Goal: Task Accomplishment & Management: Complete application form

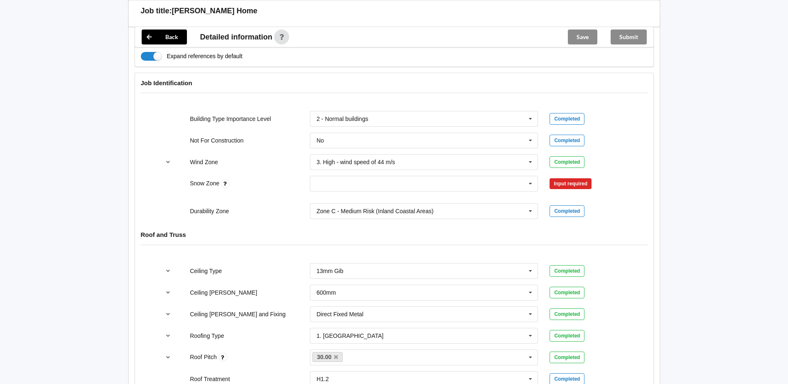
scroll to position [332, 0]
click at [320, 176] on input "text" at bounding box center [425, 183] width 228 height 15
click at [329, 191] on div "N0" at bounding box center [424, 198] width 228 height 15
click at [576, 177] on button "Confirm input" at bounding box center [573, 184] width 49 height 14
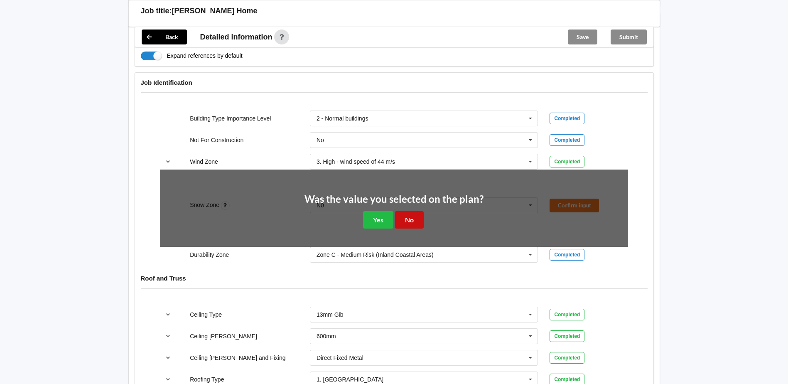
click at [409, 212] on button "No" at bounding box center [409, 219] width 29 height 17
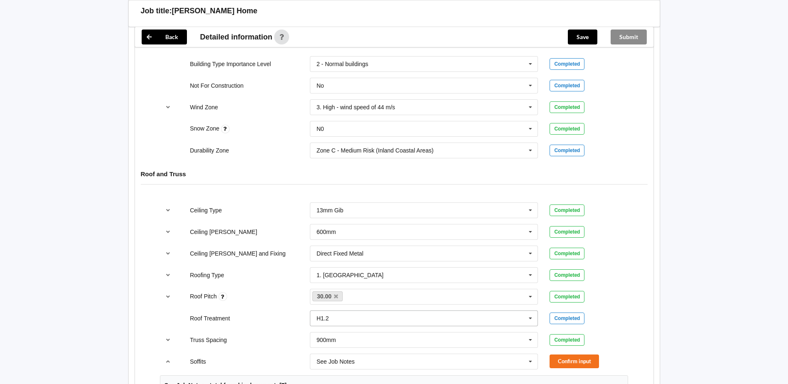
scroll to position [457, 0]
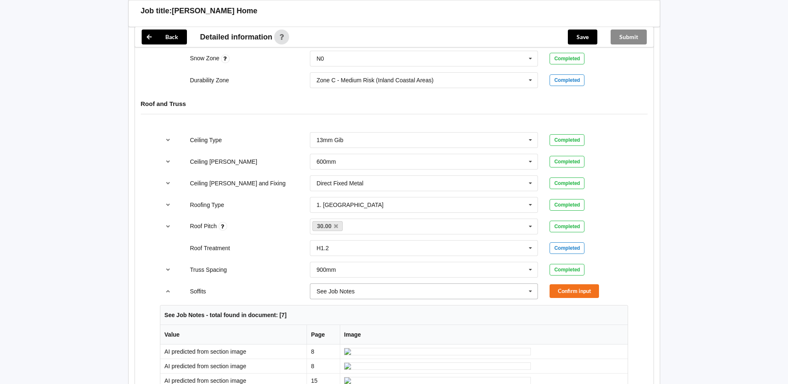
click at [530, 284] on icon at bounding box center [530, 291] width 12 height 15
click at [351, 315] on div "None" at bounding box center [424, 322] width 228 height 15
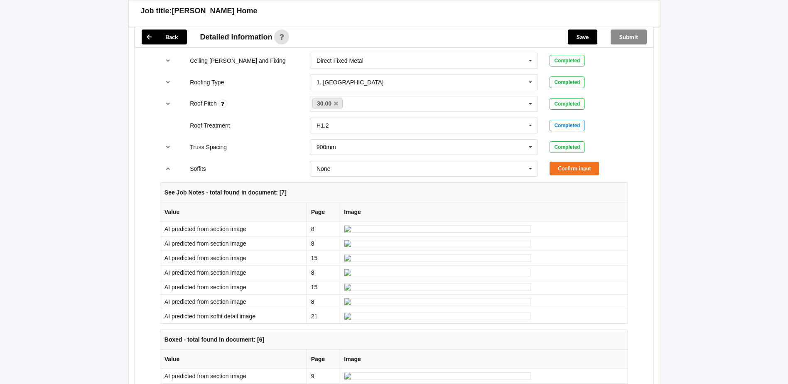
scroll to position [581, 0]
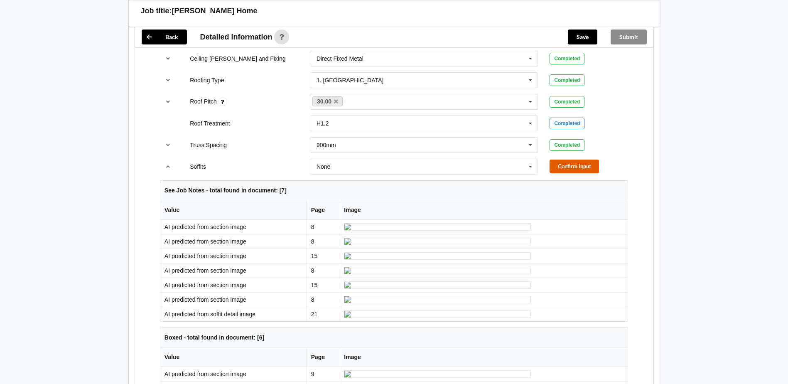
click at [576, 159] on button "Confirm input" at bounding box center [573, 166] width 49 height 14
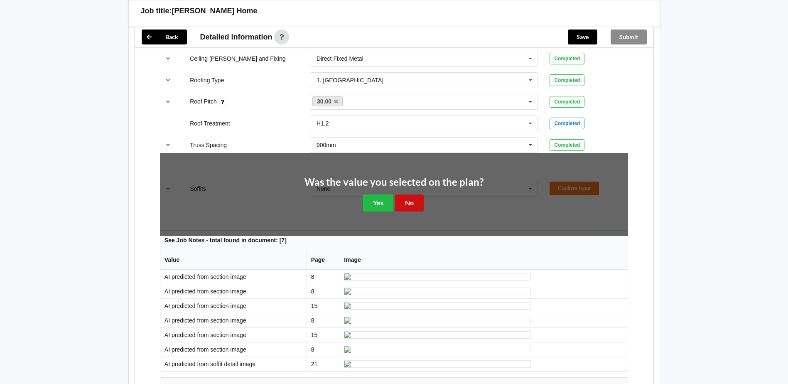
click at [405, 194] on button "No" at bounding box center [409, 202] width 29 height 17
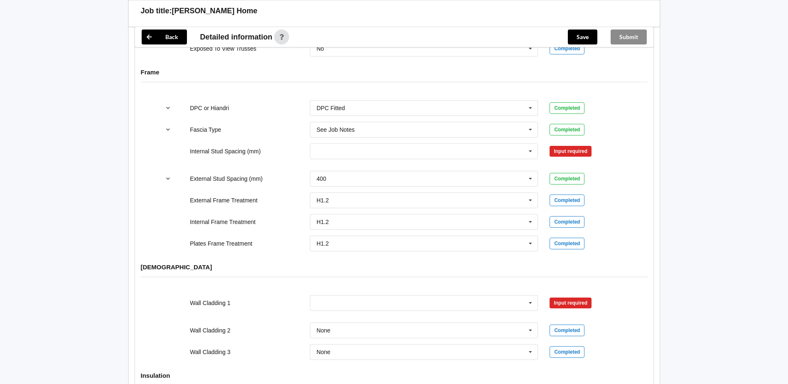
scroll to position [1038, 0]
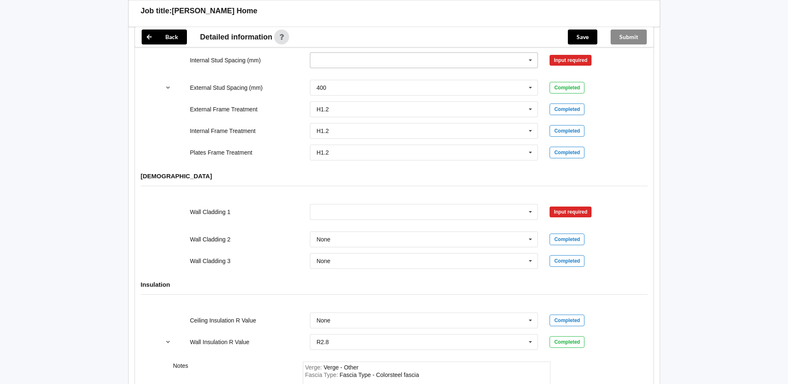
click at [531, 68] on icon at bounding box center [530, 60] width 12 height 15
click at [349, 98] on div "400" at bounding box center [424, 90] width 228 height 15
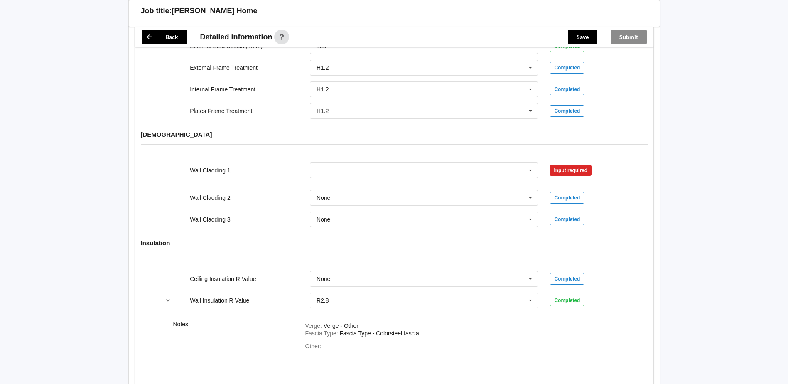
scroll to position [1204, 0]
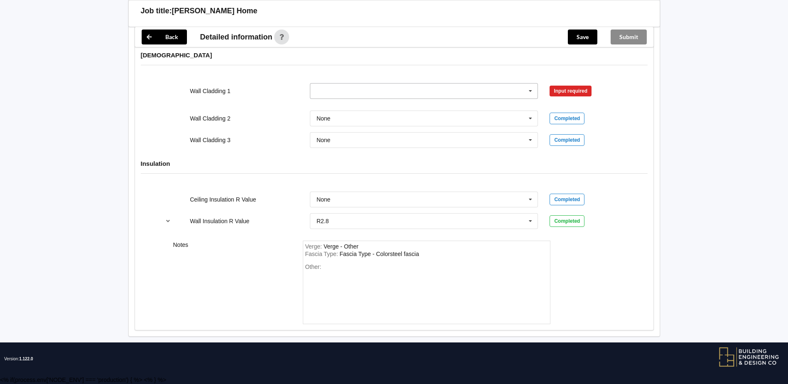
click at [319, 98] on input "text" at bounding box center [425, 90] width 228 height 15
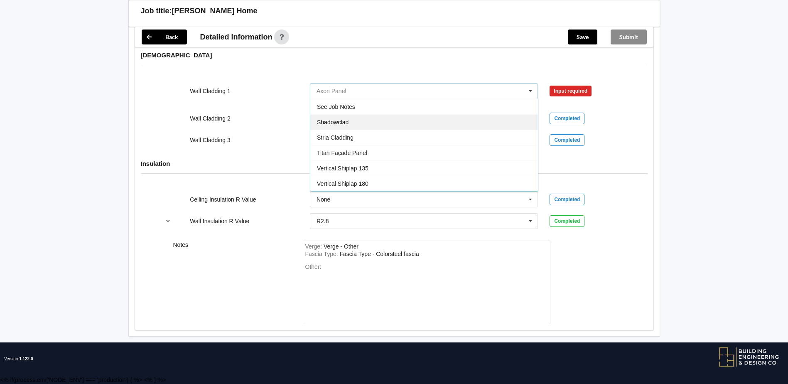
scroll to position [1246, 0]
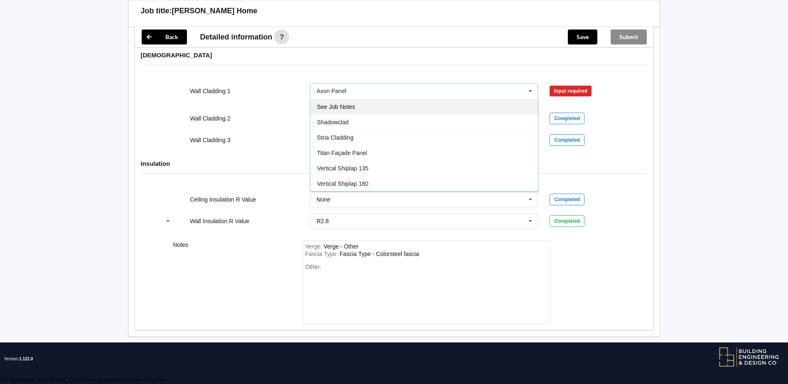
click at [362, 114] on div "See Job Notes" at bounding box center [424, 106] width 228 height 15
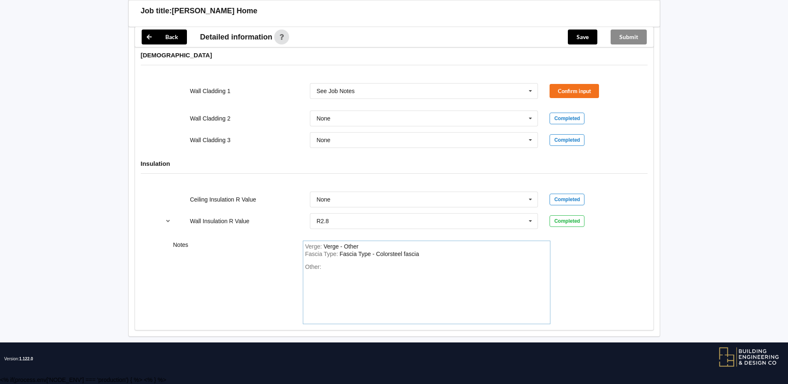
click at [331, 321] on div "Other:" at bounding box center [426, 292] width 243 height 58
drag, startPoint x: 369, startPoint y: 328, endPoint x: 331, endPoint y: 330, distance: 38.2
click at [331, 321] on div "Other: Abodo cladding" at bounding box center [426, 292] width 243 height 58
drag, startPoint x: 365, startPoint y: 328, endPoint x: 323, endPoint y: 329, distance: 42.0
click at [323, 270] on div "Abodo cladding" at bounding box center [343, 266] width 40 height 7
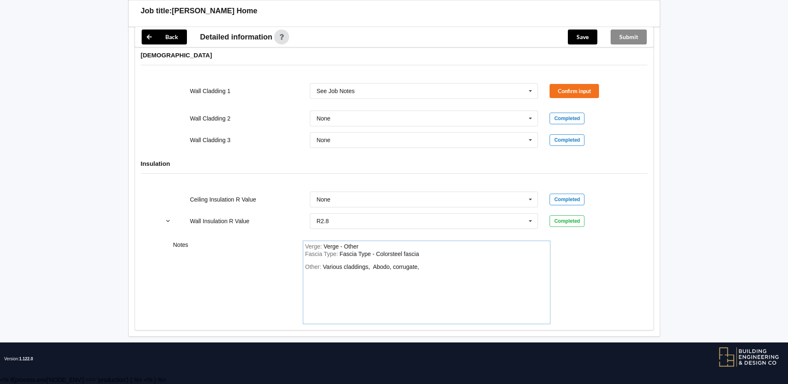
click at [343, 270] on div "Various claddings, Abodo, corrugate," at bounding box center [371, 266] width 96 height 7
click at [371, 270] on div "claddings, Abodo, corrugate," at bounding box center [360, 266] width 75 height 7
click at [401, 270] on div "claddings, Abodo & corrugate," at bounding box center [362, 266] width 79 height 7
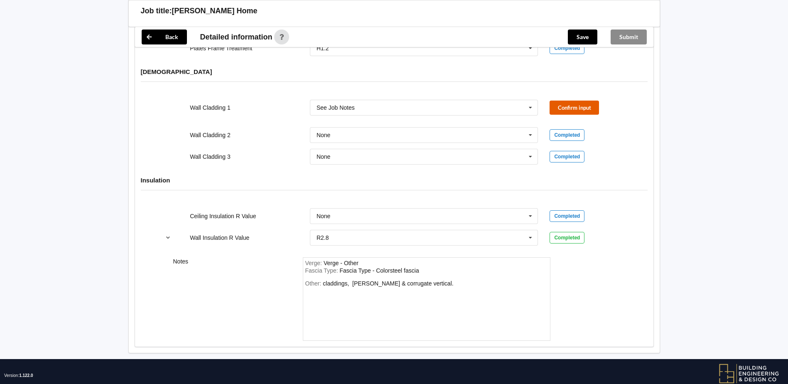
click at [580, 114] on button "Confirm input" at bounding box center [573, 108] width 49 height 14
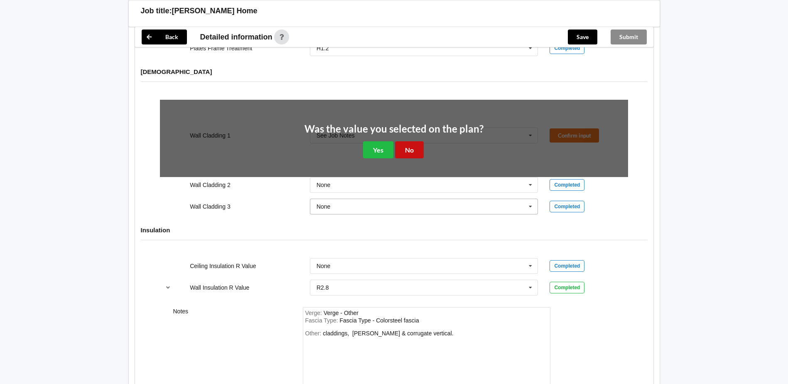
click at [412, 158] on button "No" at bounding box center [409, 149] width 29 height 17
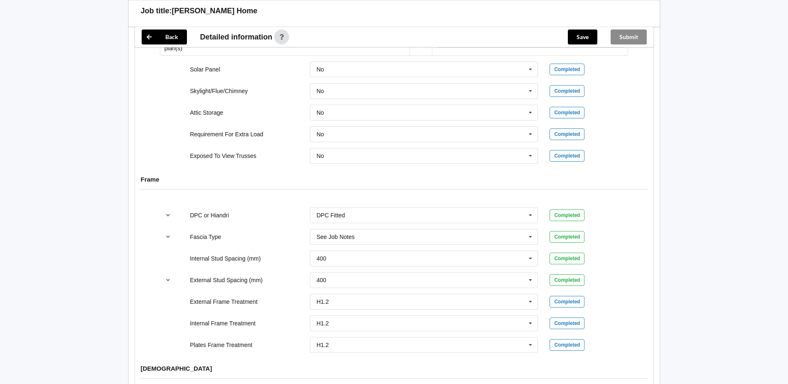
scroll to position [633, 0]
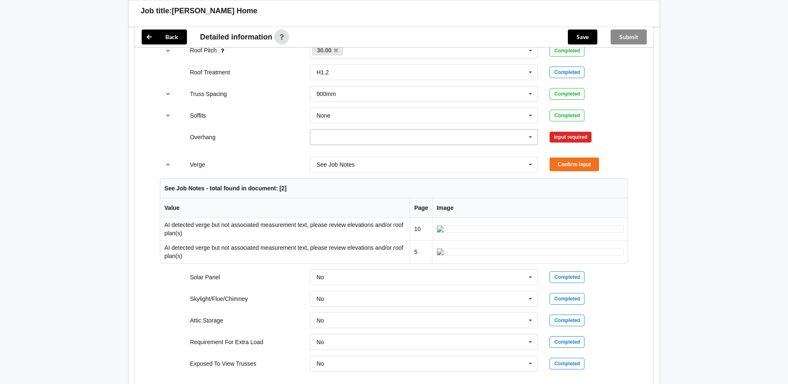
click at [530, 130] on icon at bounding box center [530, 137] width 12 height 15
click at [339, 221] on div "None" at bounding box center [424, 228] width 228 height 15
click at [529, 157] on icon at bounding box center [530, 164] width 12 height 15
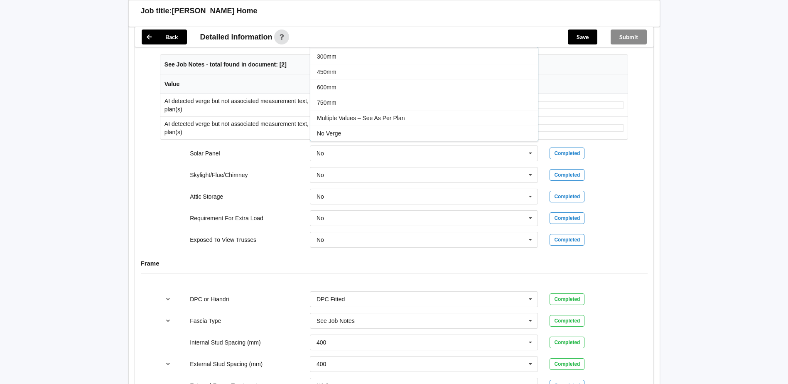
scroll to position [757, 0]
click at [348, 125] on div "No Verge" at bounding box center [424, 132] width 228 height 15
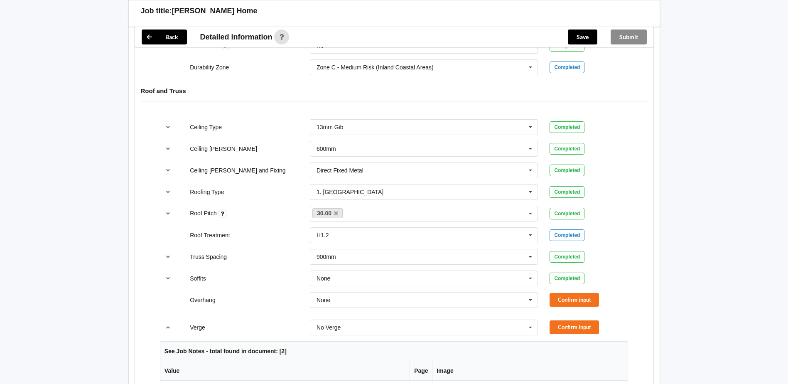
scroll to position [466, 0]
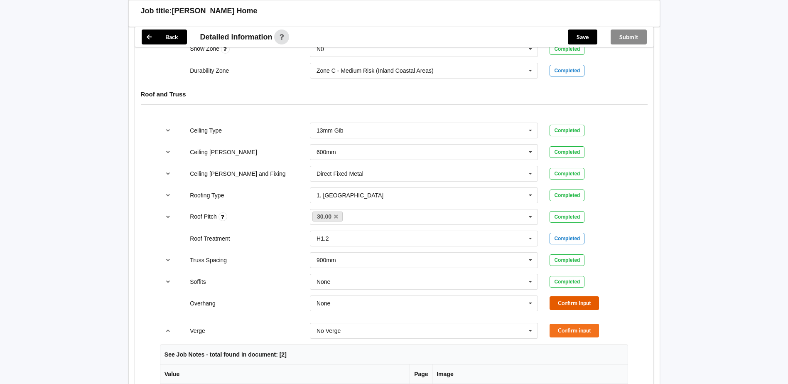
click at [580, 296] on button "Confirm input" at bounding box center [573, 303] width 49 height 14
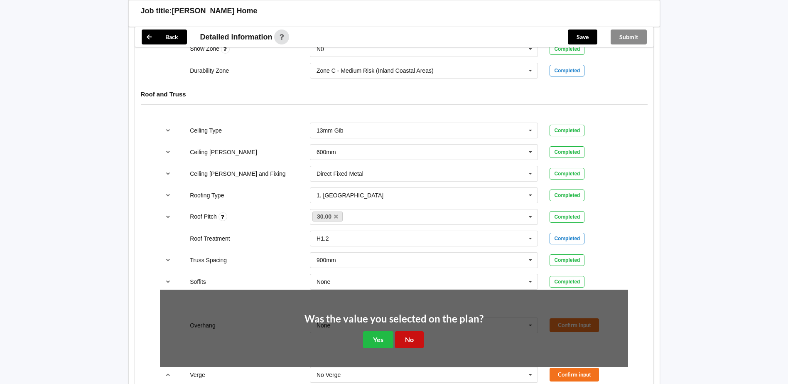
click at [404, 331] on button "No" at bounding box center [409, 339] width 29 height 17
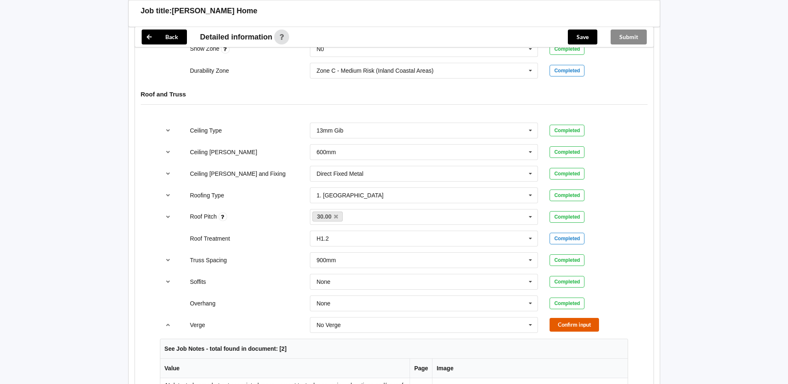
click at [577, 318] on button "Confirm input" at bounding box center [573, 325] width 49 height 14
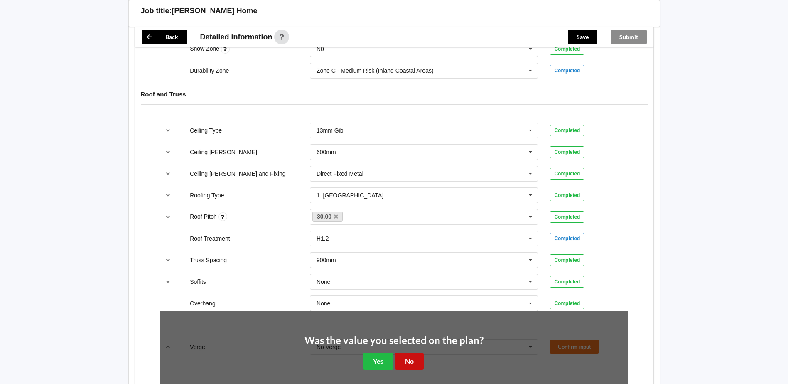
click at [415, 353] on button "No" at bounding box center [409, 361] width 29 height 17
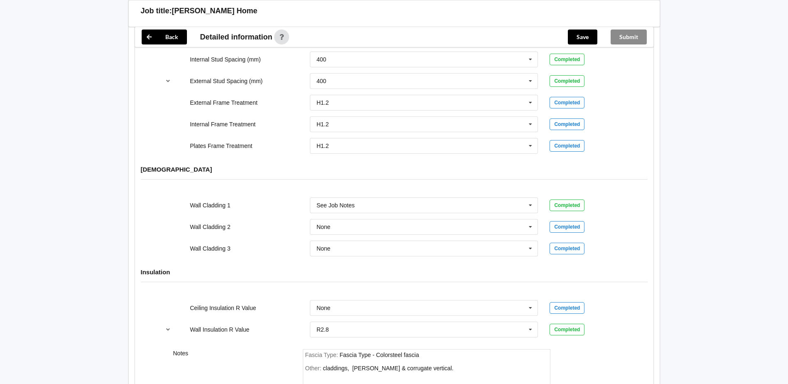
scroll to position [1035, 0]
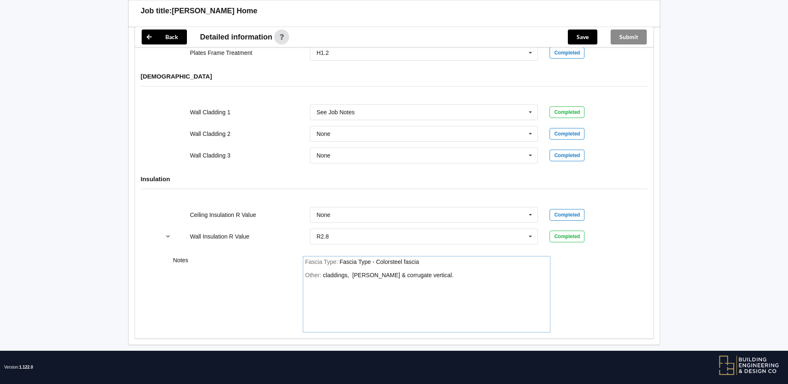
click at [436, 281] on div "Other: claddings, [PERSON_NAME] & corrugate vertical." at bounding box center [426, 301] width 243 height 58
click at [429, 258] on div "Fascia Type : Fascia Type - Colorsteel fascia" at bounding box center [426, 261] width 243 height 7
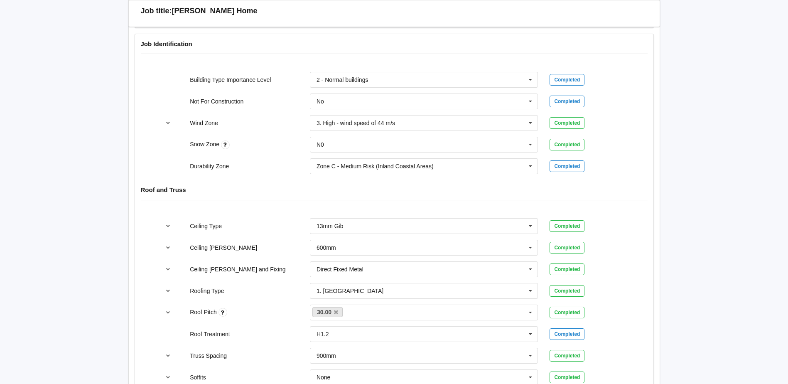
scroll to position [122, 0]
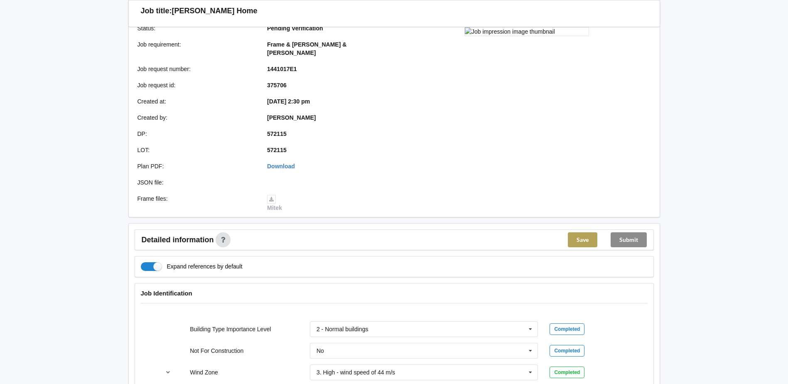
click at [584, 232] on button "Save" at bounding box center [582, 239] width 29 height 15
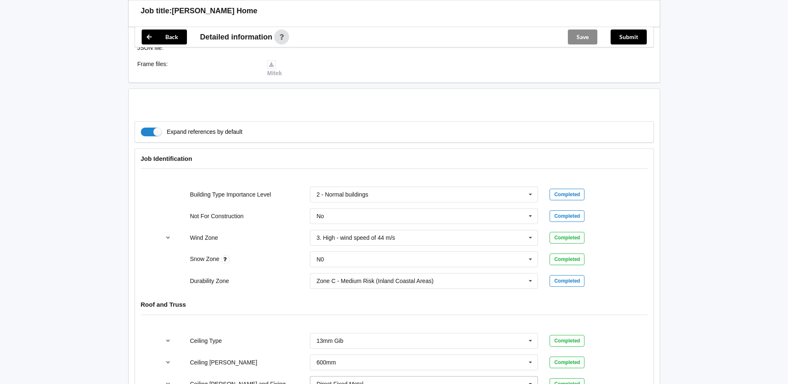
scroll to position [288, 0]
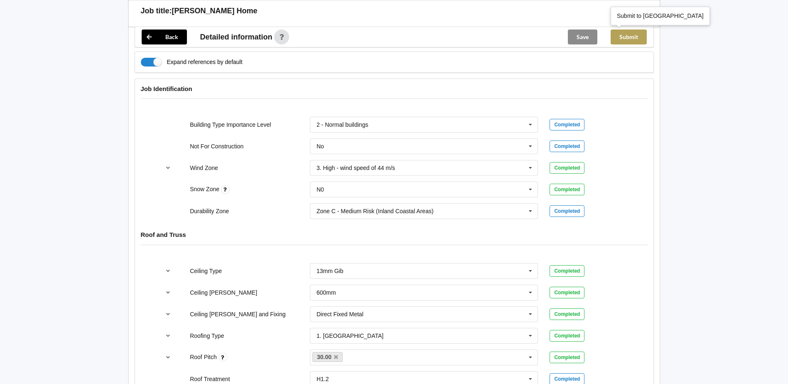
click at [635, 34] on button "Submit" at bounding box center [629, 36] width 36 height 15
